Goal: Task Accomplishment & Management: Manage account settings

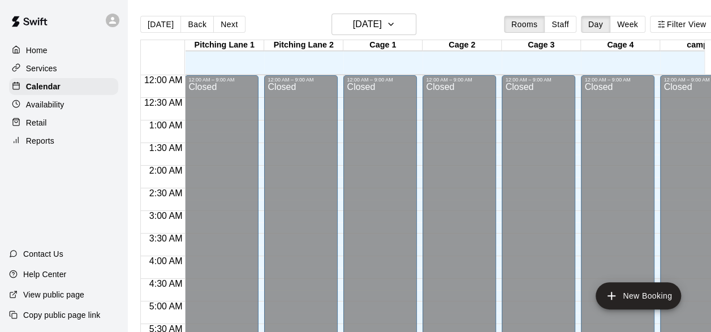
scroll to position [594, 0]
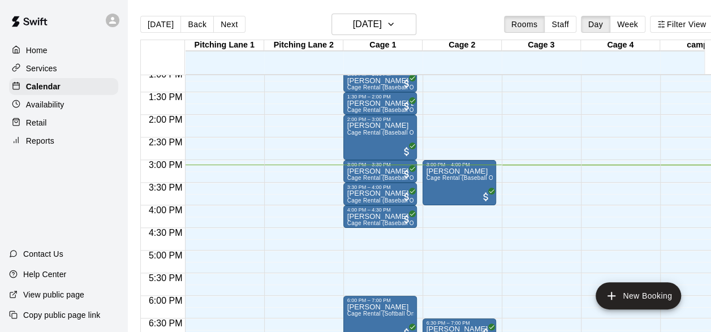
click at [503, 293] on div "12:00 AM – 9:00 AM Closed 7:00 PM – 8:00 PM [PERSON_NAME] Cage Rental (Baseball…" at bounding box center [539, 24] width 74 height 1087
click at [503, 293] on body "Home Services Calendar Availability Retail Reports Contact Us Help Center View …" at bounding box center [355, 175] width 711 height 350
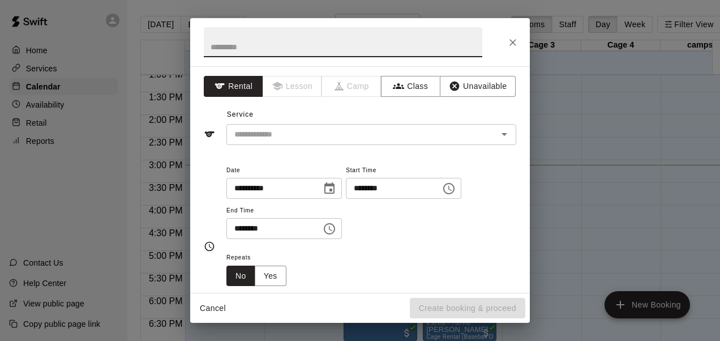
click at [263, 36] on input "text" at bounding box center [343, 42] width 278 height 30
type input "*******"
click at [281, 138] on input "text" at bounding box center [355, 134] width 250 height 14
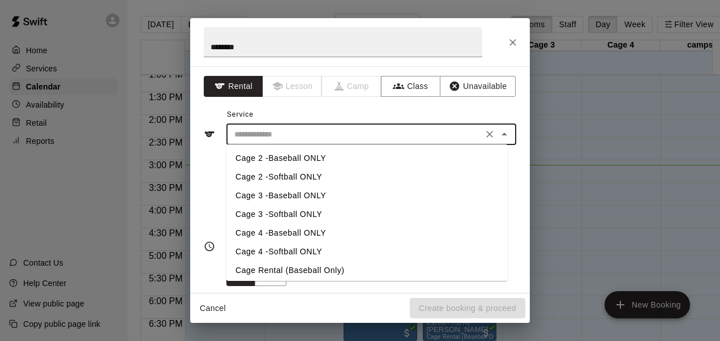
click at [284, 153] on li "Cage 2 -Baseball ONLY" at bounding box center [366, 158] width 281 height 19
type input "**********"
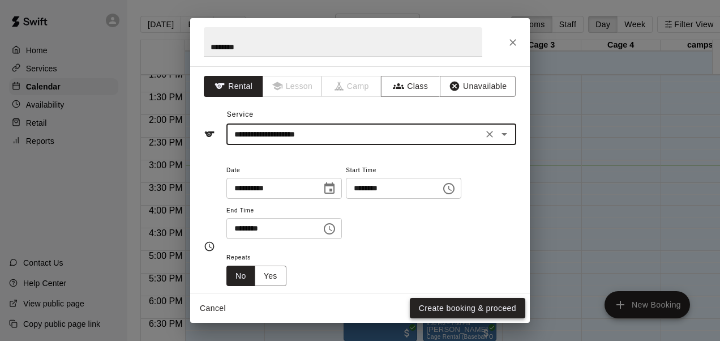
click at [458, 316] on button "Create booking & proceed" at bounding box center [467, 308] width 115 height 21
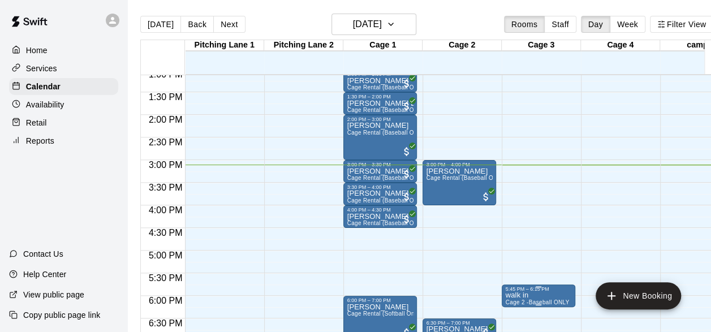
drag, startPoint x: 537, startPoint y: 295, endPoint x: 511, endPoint y: 293, distance: 26.1
click at [511, 295] on p "walk in" at bounding box center [537, 295] width 64 height 0
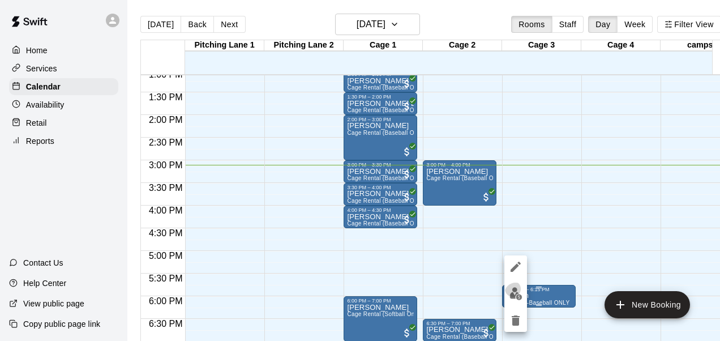
click at [511, 293] on img "edit" at bounding box center [515, 293] width 13 height 13
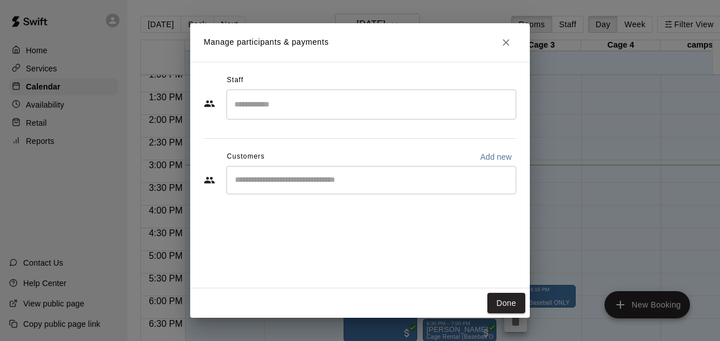
drag, startPoint x: 512, startPoint y: 311, endPoint x: 515, endPoint y: 319, distance: 9.1
click at [511, 308] on button "Done" at bounding box center [506, 303] width 38 height 21
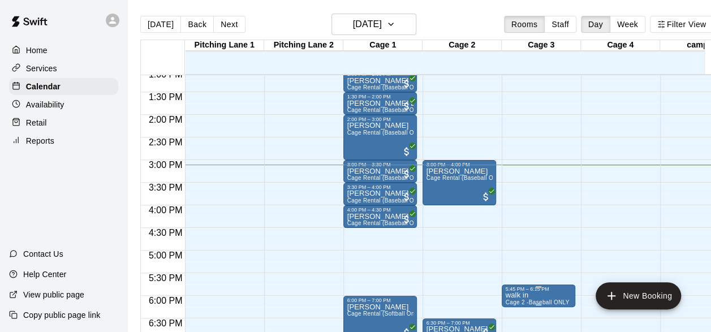
click at [522, 295] on p "walk in" at bounding box center [537, 295] width 64 height 0
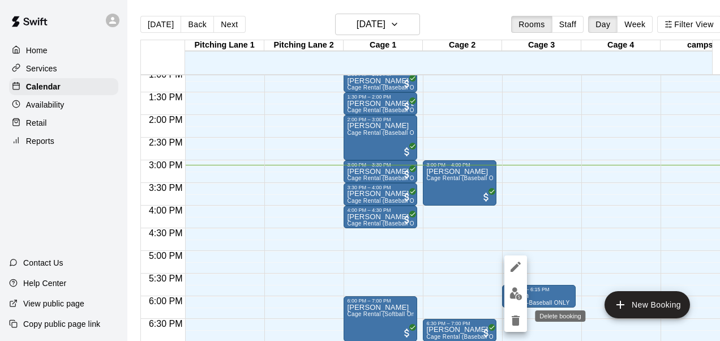
click at [517, 310] on button "delete" at bounding box center [515, 320] width 23 height 23
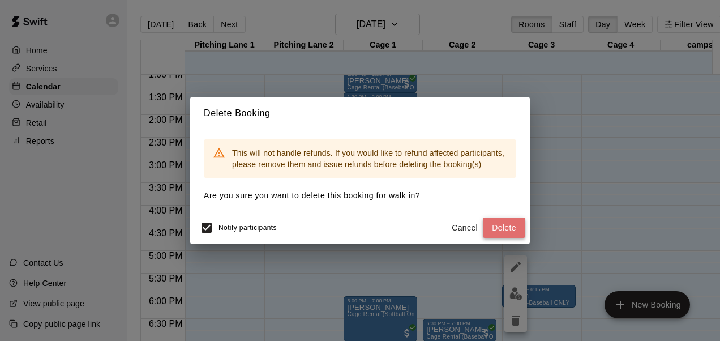
click at [495, 217] on button "Delete" at bounding box center [504, 227] width 42 height 21
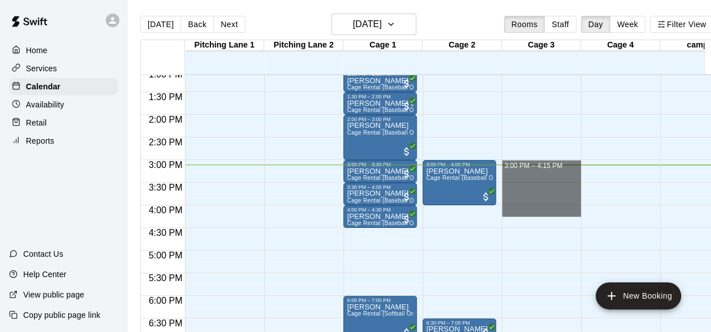
drag, startPoint x: 503, startPoint y: 162, endPoint x: 523, endPoint y: 207, distance: 49.7
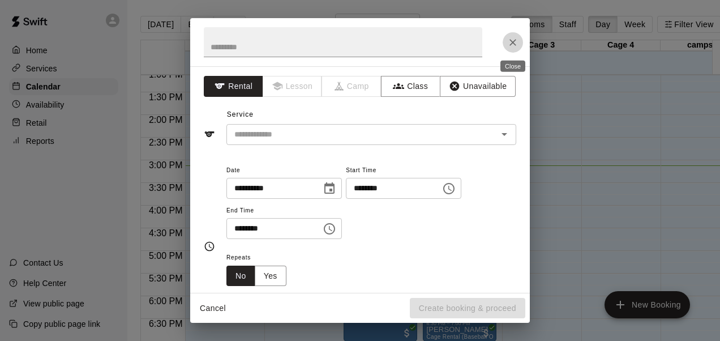
click at [512, 38] on icon "Close" at bounding box center [512, 42] width 11 height 11
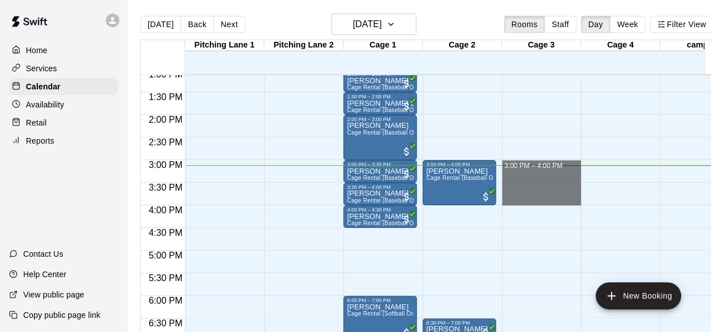
drag, startPoint x: 501, startPoint y: 161, endPoint x: 522, endPoint y: 198, distance: 42.1
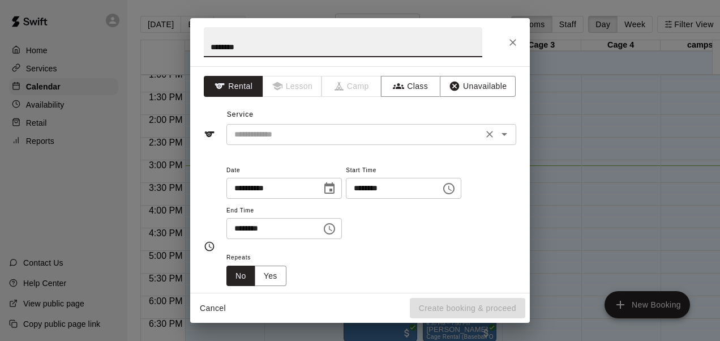
type input "*******"
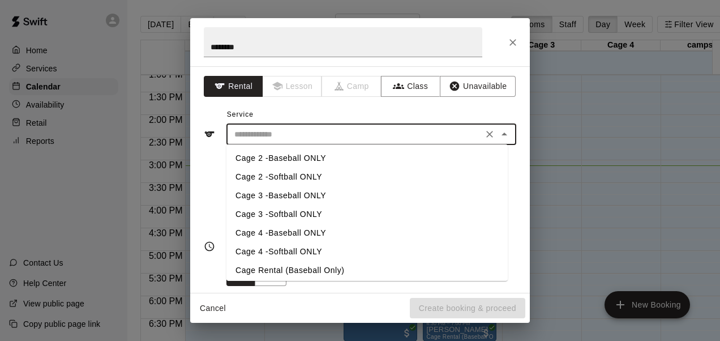
click at [304, 132] on input "text" at bounding box center [355, 134] width 250 height 14
click at [288, 153] on li "Cage 2 -Baseball ONLY" at bounding box center [366, 158] width 281 height 19
type input "**********"
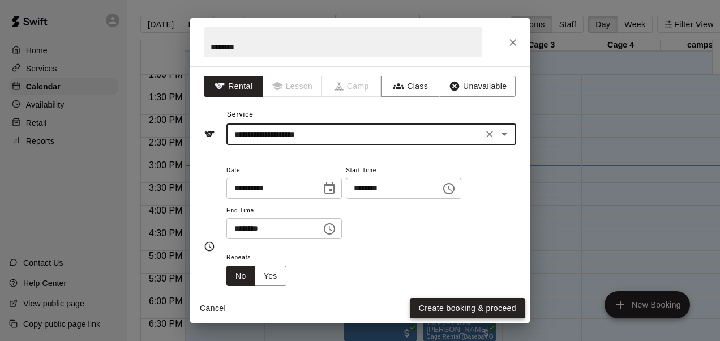
click at [466, 314] on button "Create booking & proceed" at bounding box center [467, 308] width 115 height 21
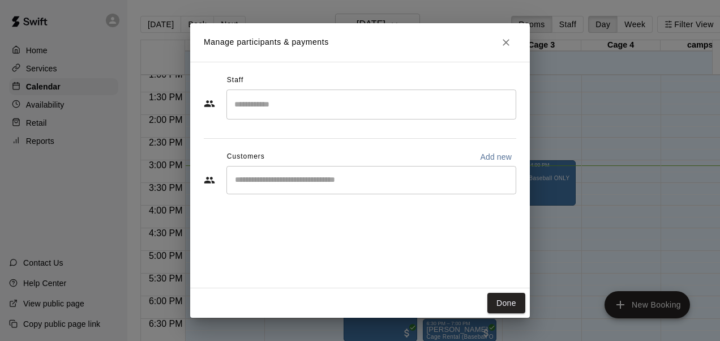
click at [292, 91] on div "​" at bounding box center [371, 104] width 290 height 30
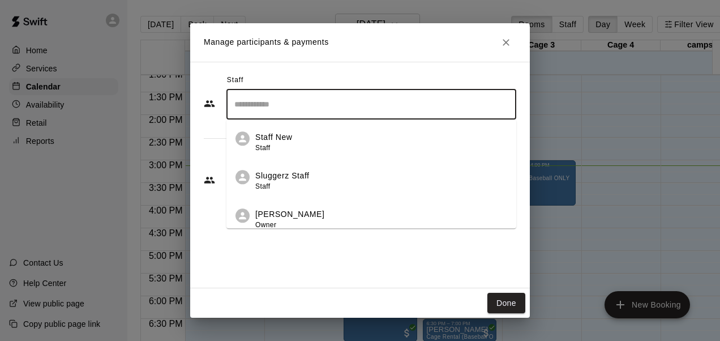
click at [284, 161] on li "Sluggerz Staff Staff" at bounding box center [371, 177] width 290 height 38
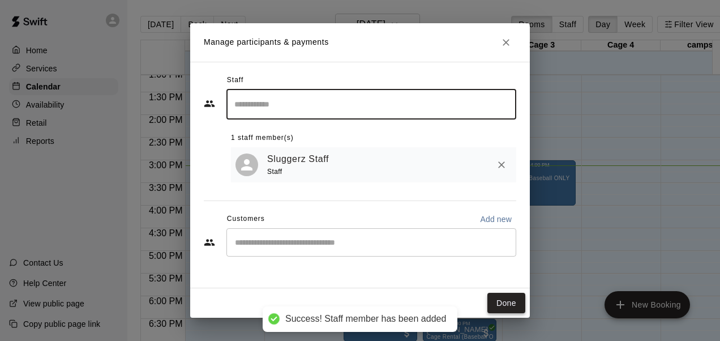
click at [509, 301] on button "Done" at bounding box center [506, 303] width 38 height 21
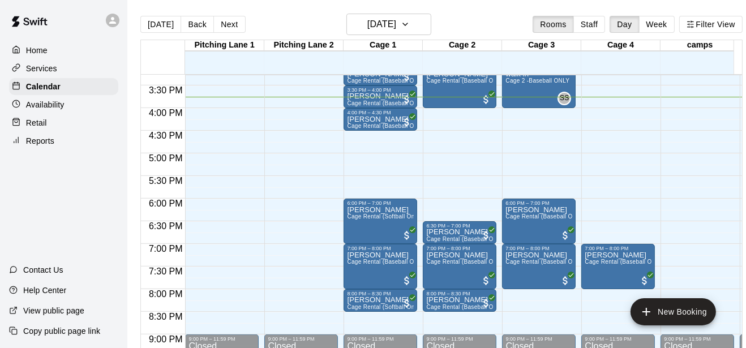
scroll to position [703, 0]
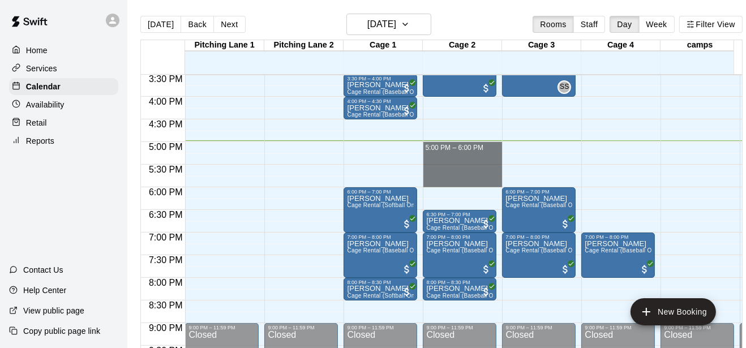
drag, startPoint x: 458, startPoint y: 142, endPoint x: 454, endPoint y: 178, distance: 36.4
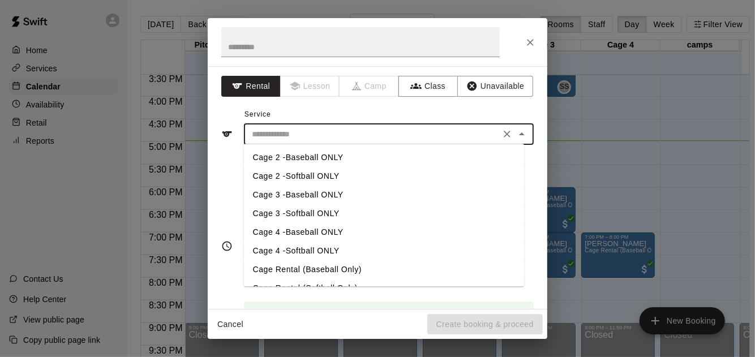
click at [280, 132] on input "text" at bounding box center [372, 134] width 250 height 14
click at [324, 45] on input "text" at bounding box center [360, 42] width 278 height 30
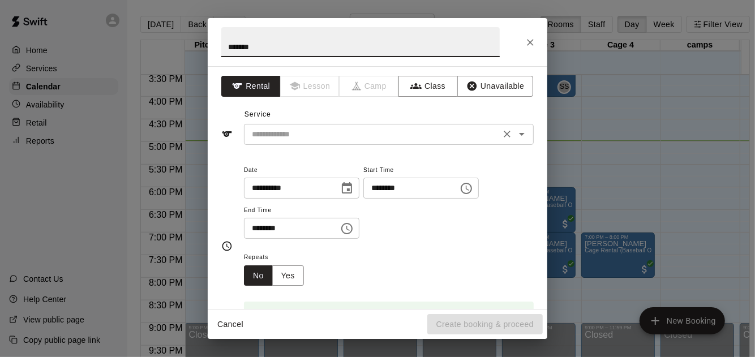
type input "*******"
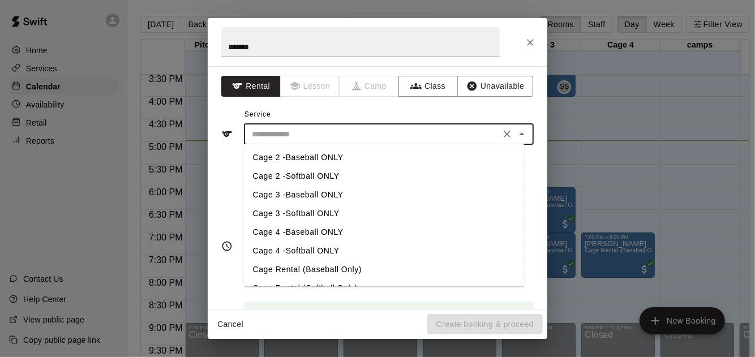
click at [309, 140] on input "text" at bounding box center [372, 134] width 250 height 14
click at [313, 271] on li "Cage Rental (Baseball Only)" at bounding box center [384, 269] width 281 height 19
type input "**********"
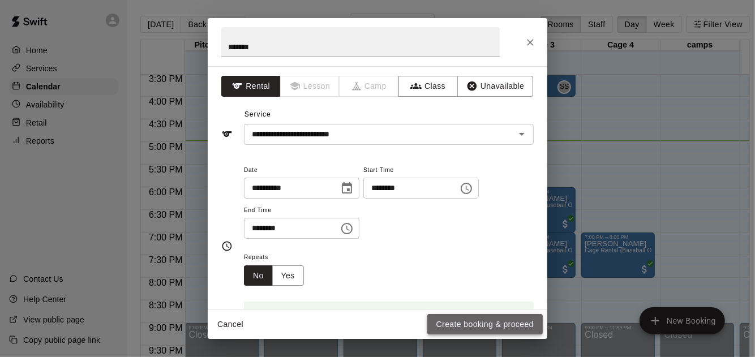
click at [487, 318] on button "Create booking & proceed" at bounding box center [484, 324] width 115 height 21
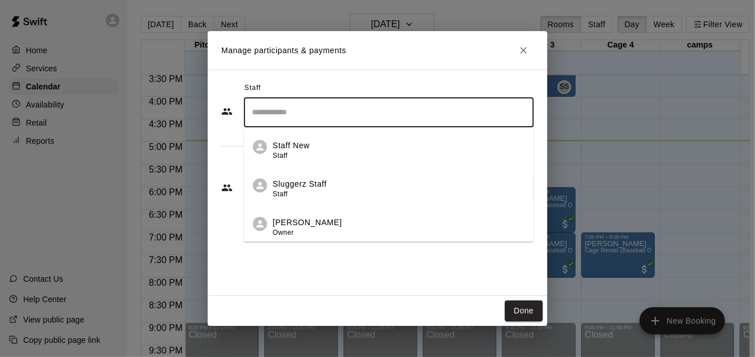
click at [435, 122] on input "Search staff" at bounding box center [389, 112] width 280 height 20
click at [396, 169] on li "Sluggerz Staff Staff" at bounding box center [389, 185] width 290 height 38
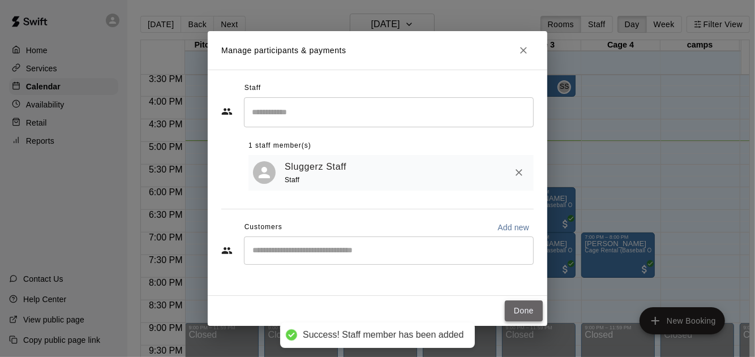
click at [522, 302] on button "Done" at bounding box center [524, 311] width 38 height 21
